Goal: Transaction & Acquisition: Purchase product/service

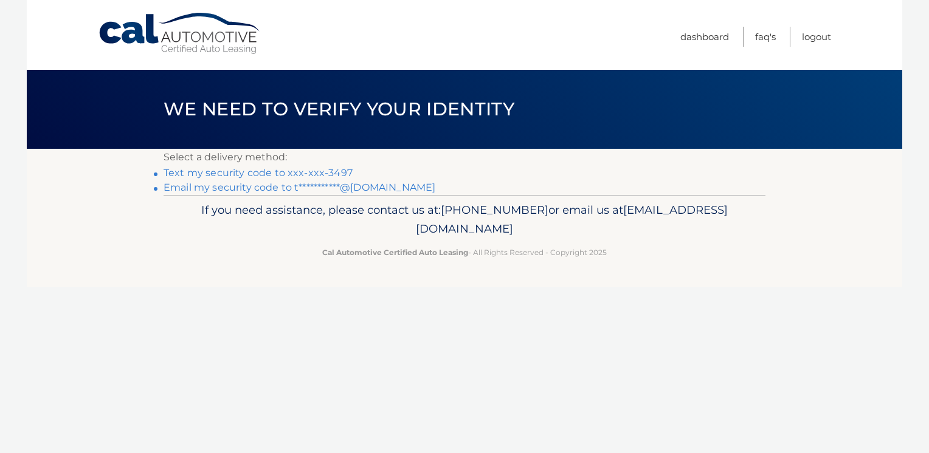
click at [341, 169] on link "Text my security code to xxx-xxx-3497" at bounding box center [257, 173] width 189 height 12
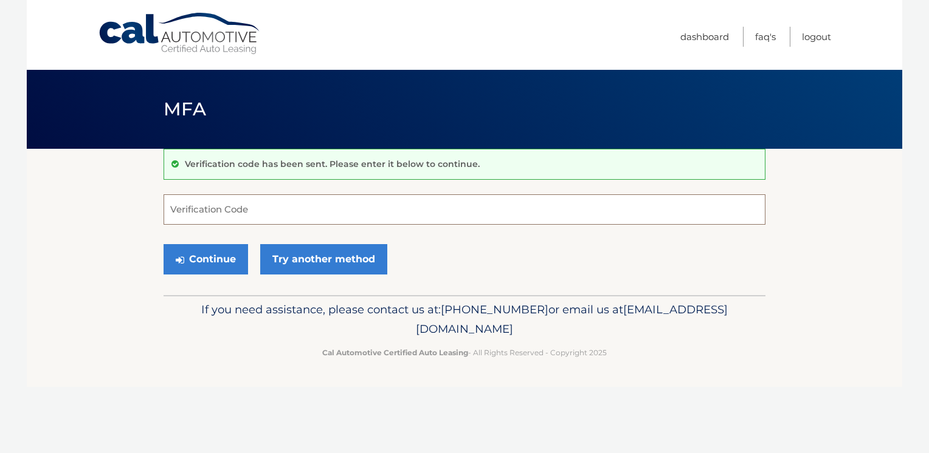
click at [264, 208] on input "Verification Code" at bounding box center [464, 209] width 602 height 30
type input "076826"
click at [213, 259] on button "Continue" at bounding box center [205, 259] width 84 height 30
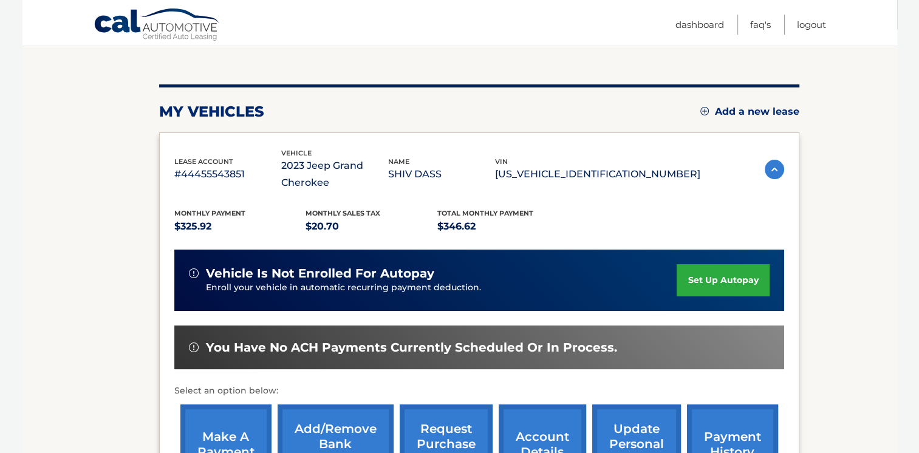
scroll to position [120, 0]
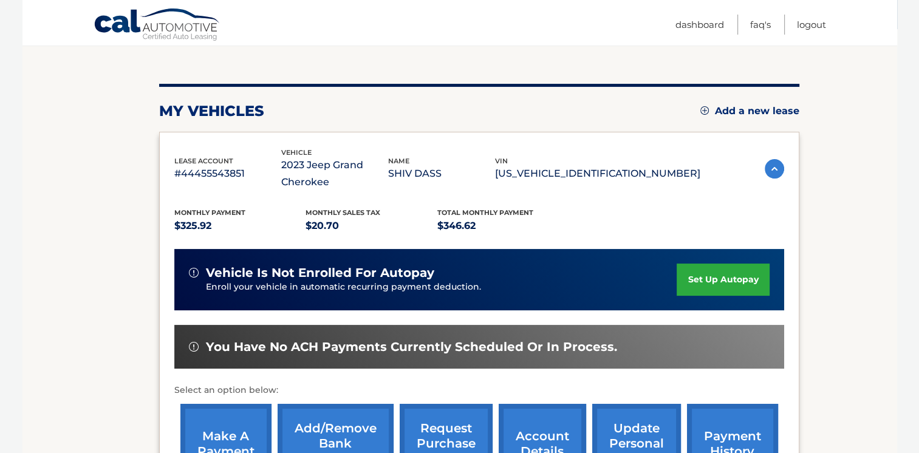
click at [226, 433] on link "make a payment" at bounding box center [225, 444] width 91 height 80
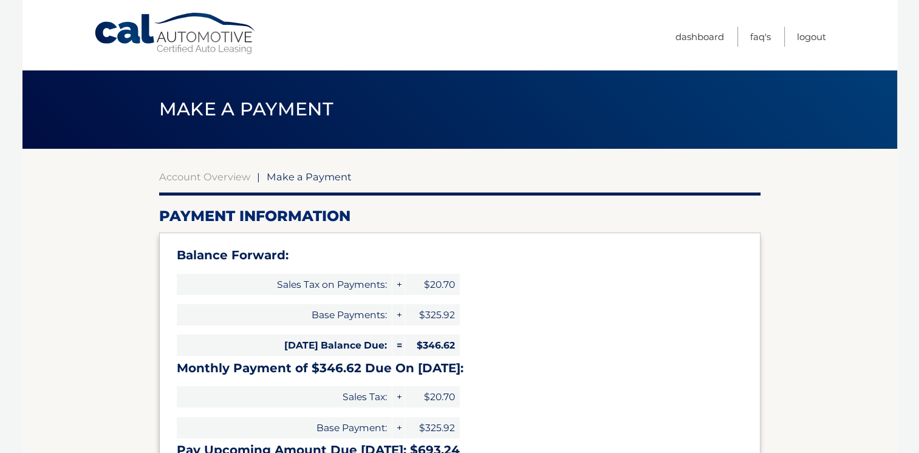
select select "OTM0ZTQ1ZGItZGExMi00OTY0LTliODQtYWJjYzg2Y2M0Y2Nk"
click at [209, 177] on link "Account Overview" at bounding box center [204, 177] width 91 height 12
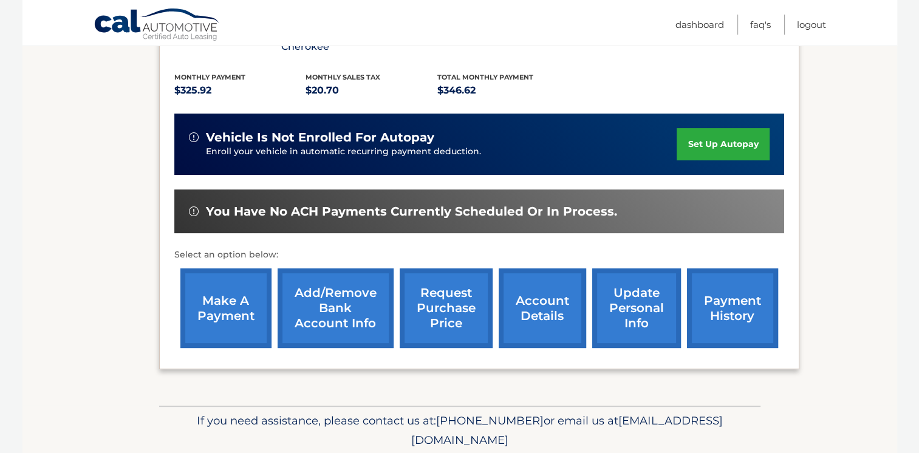
scroll to position [270, 0]
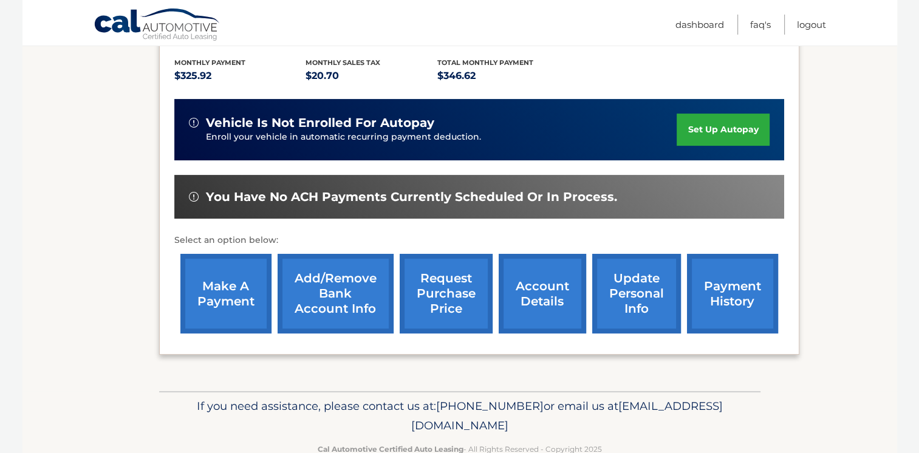
click at [733, 292] on link "payment history" at bounding box center [732, 294] width 91 height 80
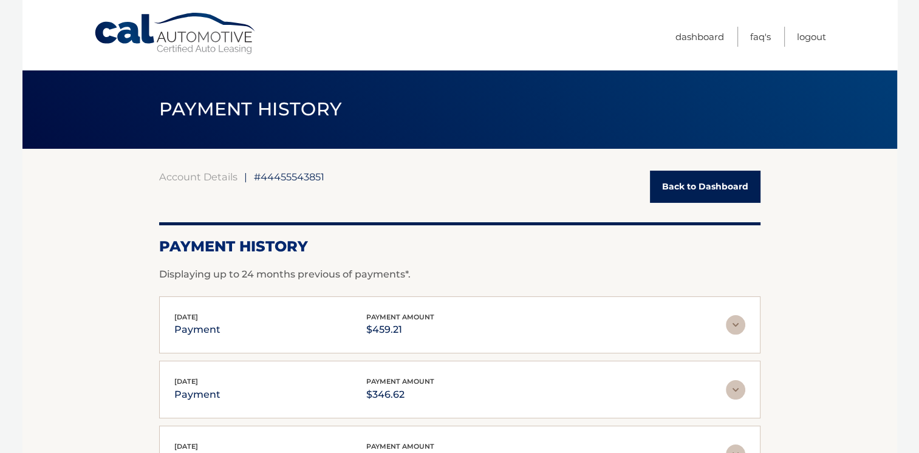
click at [699, 189] on link "Back to Dashboard" at bounding box center [705, 187] width 111 height 32
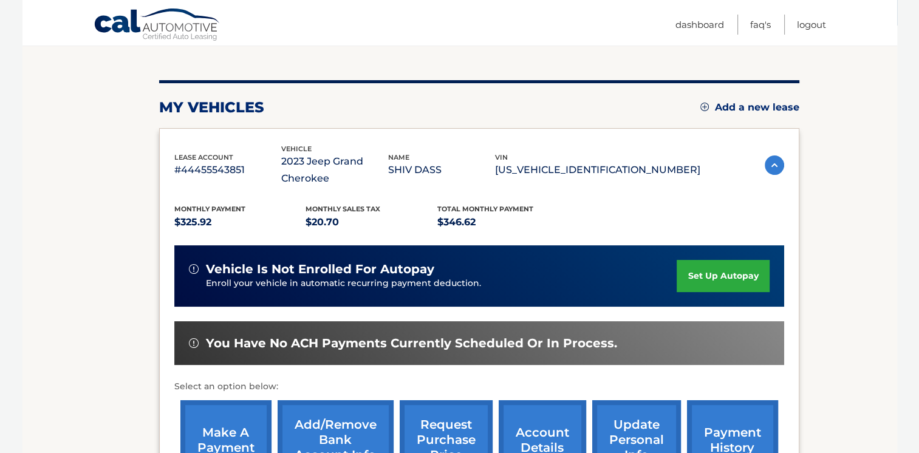
scroll to position [177, 0]
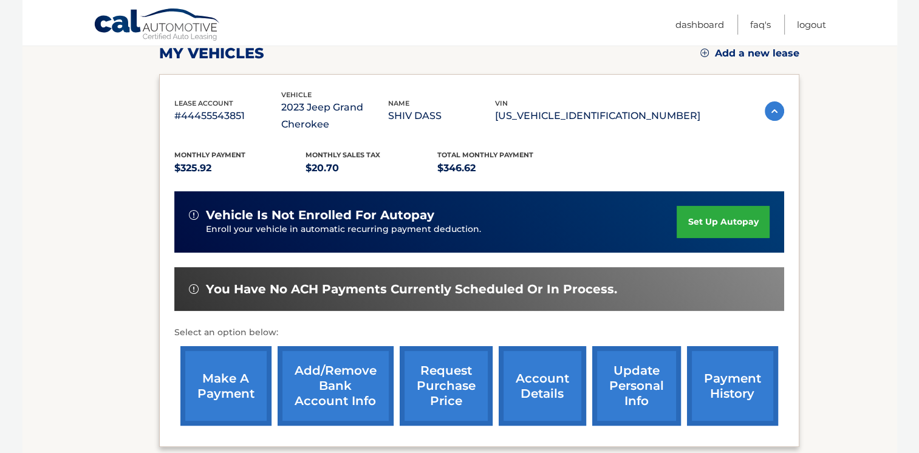
click at [214, 388] on link "make a payment" at bounding box center [225, 386] width 91 height 80
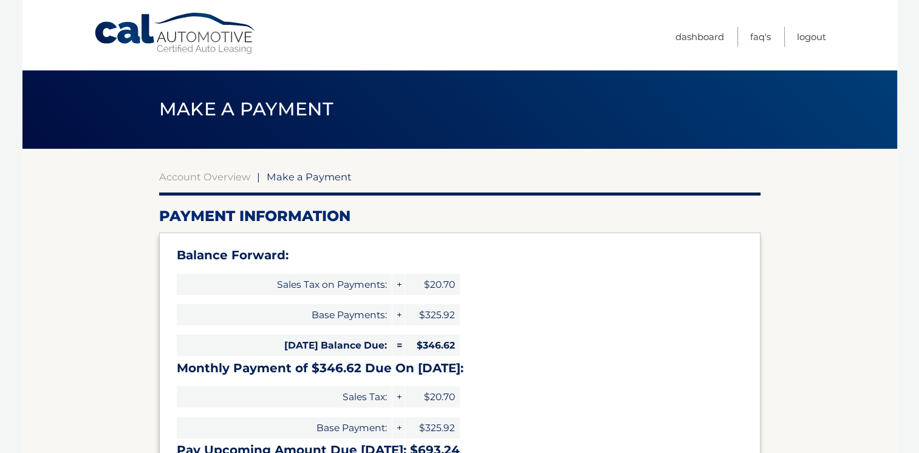
select select "OTM0ZTQ1ZGItZGExMi00OTY0LTliODQtYWJjYzg2Y2M0Y2Nk"
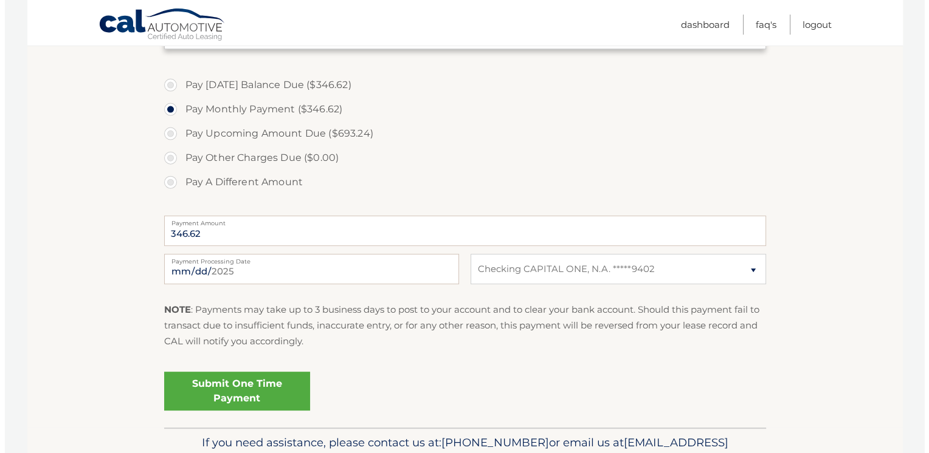
scroll to position [430, 0]
click at [248, 394] on link "Submit One Time Payment" at bounding box center [232, 391] width 146 height 39
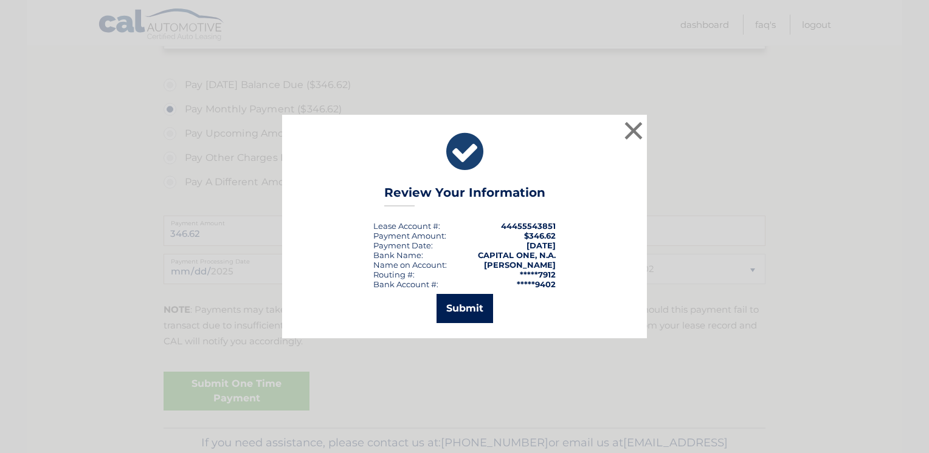
click at [478, 307] on button "Submit" at bounding box center [464, 308] width 57 height 29
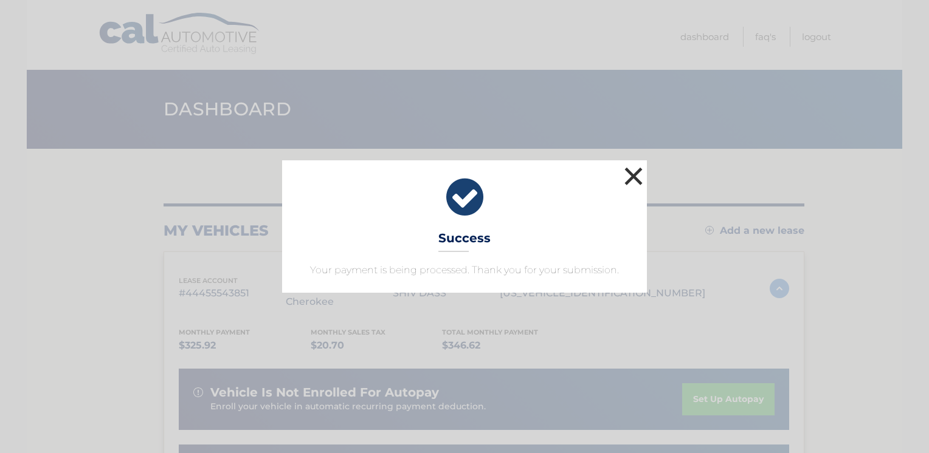
click at [637, 178] on button "×" at bounding box center [633, 176] width 24 height 24
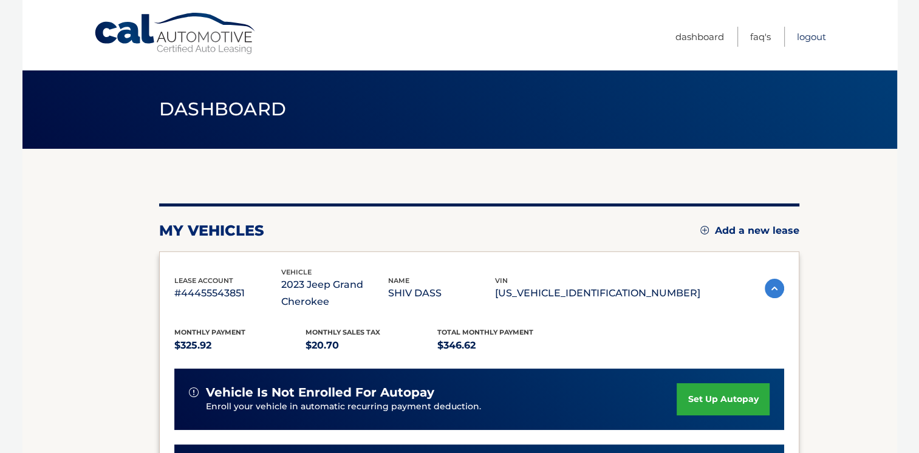
click at [811, 40] on link "Logout" at bounding box center [811, 37] width 29 height 20
